Goal: Obtain resource: Obtain resource

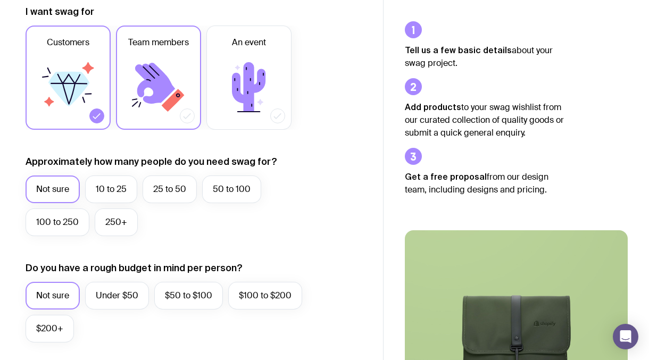
scroll to position [160, 0]
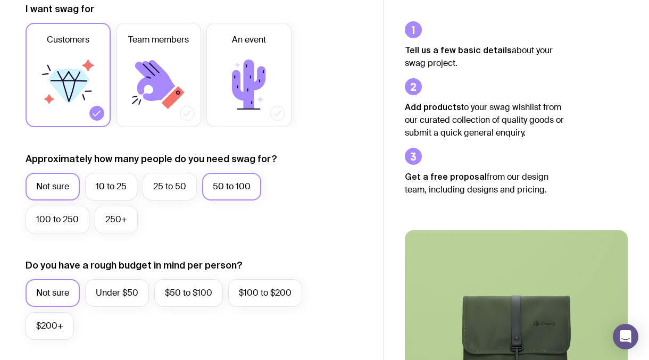
click at [233, 181] on label "50 to 100" at bounding box center [231, 187] width 59 height 28
click at [0, 0] on input "50 to 100" at bounding box center [0, 0] width 0 height 0
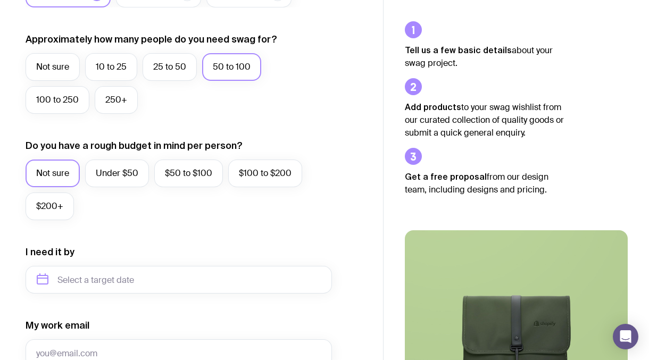
scroll to position [280, 0]
click at [117, 168] on label "Under $50" at bounding box center [117, 173] width 64 height 28
click at [0, 0] on input "Under $50" at bounding box center [0, 0] width 0 height 0
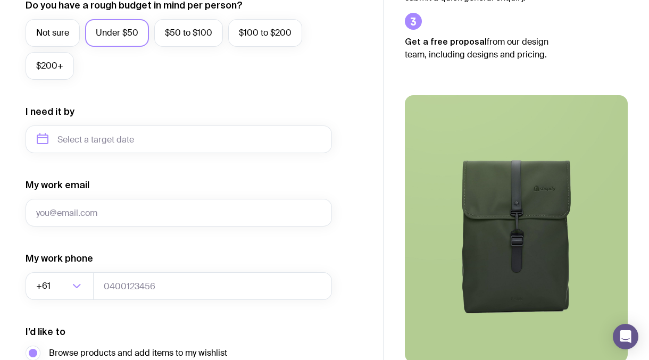
scroll to position [425, 0]
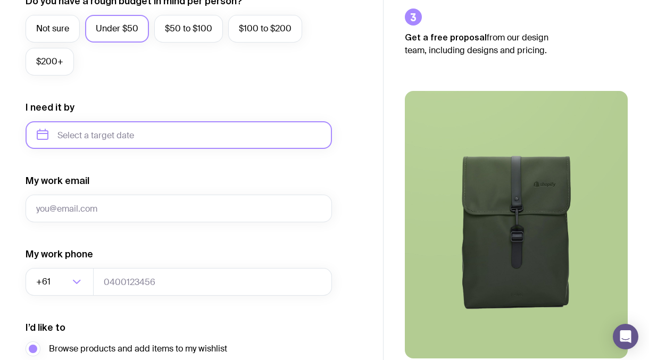
click at [110, 142] on input "text" at bounding box center [179, 135] width 306 height 28
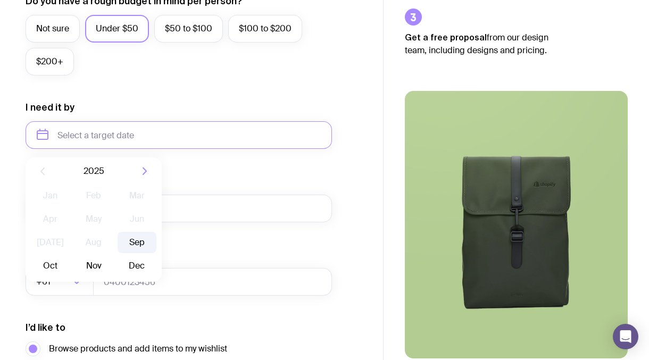
click at [70, 255] on button "Sep" at bounding box center [50, 265] width 39 height 21
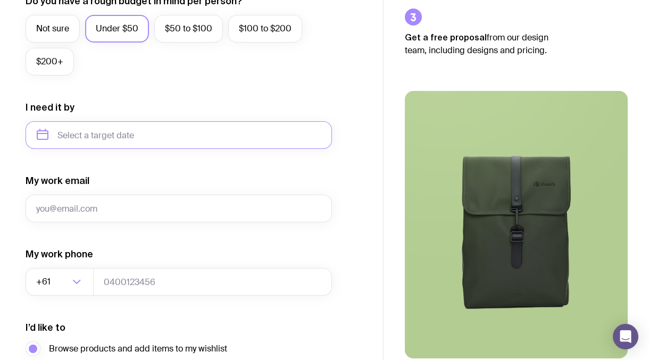
type input "[DATE]"
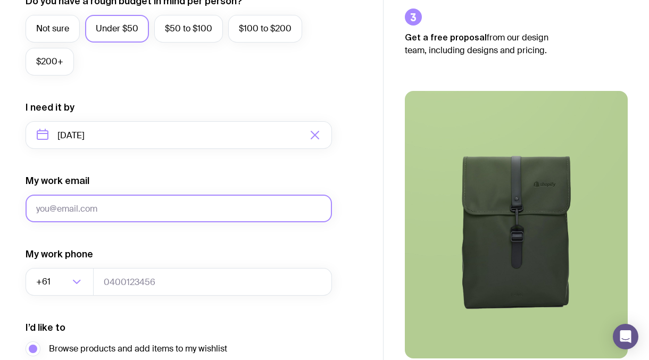
scroll to position [544, 0]
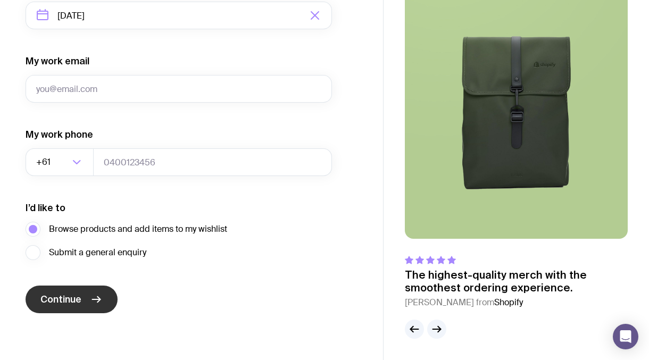
click at [89, 290] on button "Continue" at bounding box center [72, 300] width 92 height 28
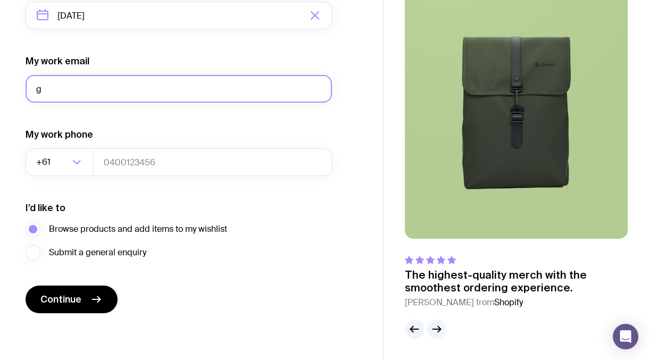
type input "g"
type input "[EMAIL_ADDRESS][DOMAIN_NAME]"
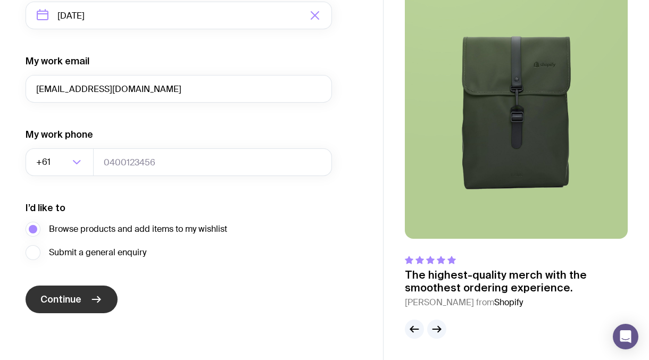
click at [95, 297] on icon "submit" at bounding box center [96, 299] width 13 height 13
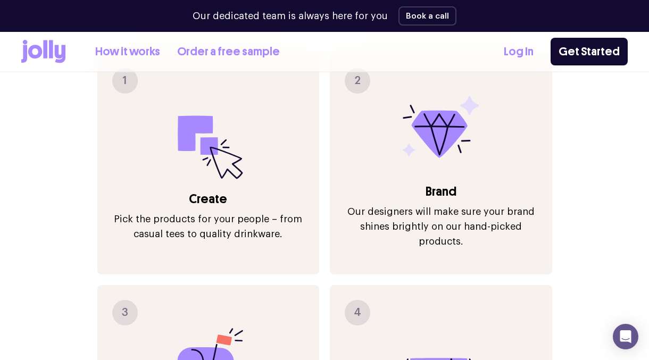
click at [199, 120] on icon at bounding box center [208, 141] width 77 height 77
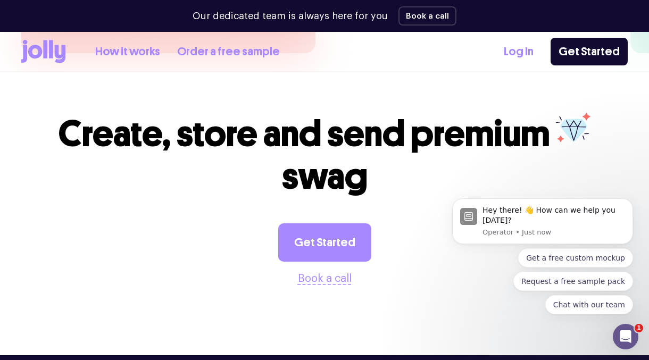
scroll to position [2647, 0]
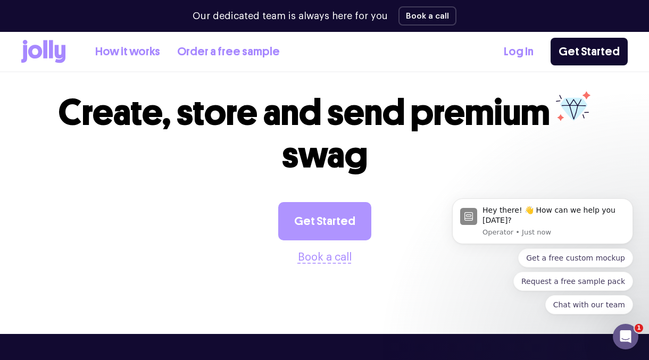
click at [302, 202] on link "Get Started" at bounding box center [324, 221] width 93 height 38
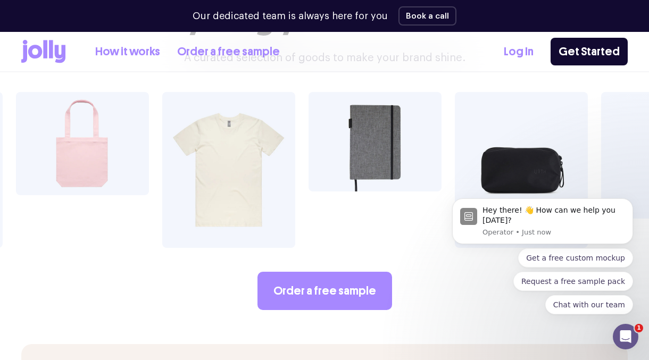
scroll to position [1749, 0]
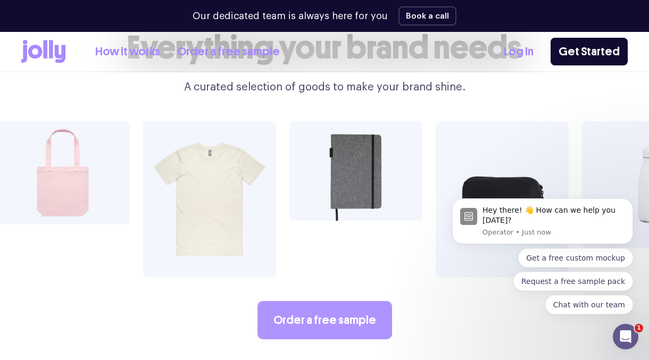
click at [313, 301] on link "Order a free sample" at bounding box center [324, 320] width 135 height 38
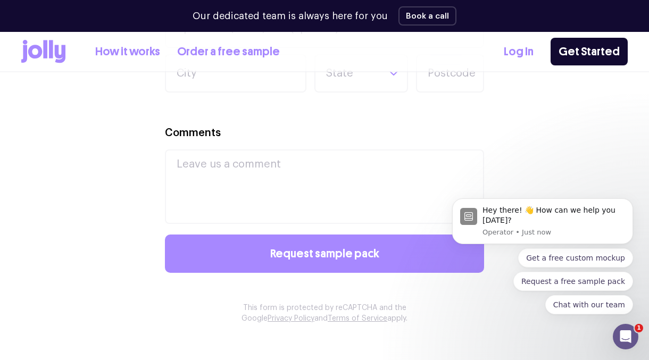
scroll to position [787, 0]
